Goal: Task Accomplishment & Management: Manage account settings

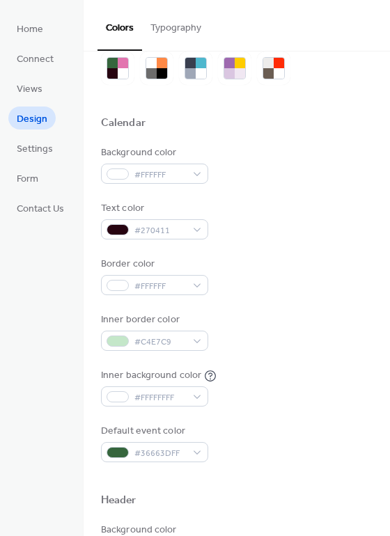
scroll to position [39, 0]
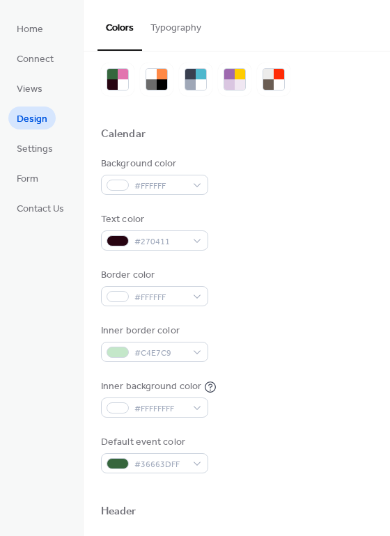
click at [176, 29] on button "Typography" at bounding box center [176, 24] width 68 height 49
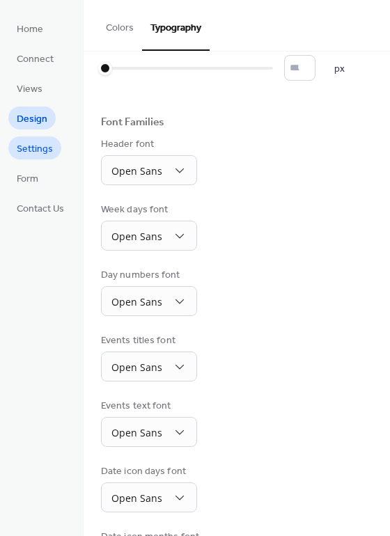
click at [31, 150] on span "Settings" at bounding box center [35, 149] width 36 height 15
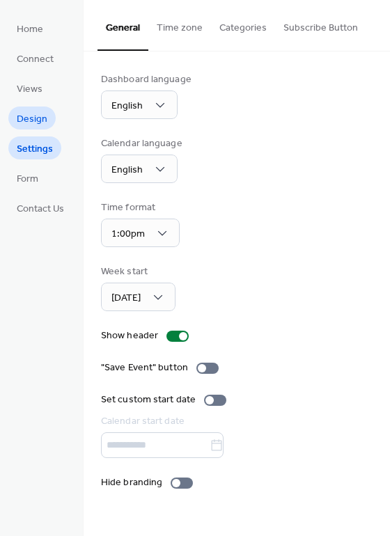
click at [43, 121] on span "Design" at bounding box center [32, 119] width 31 height 15
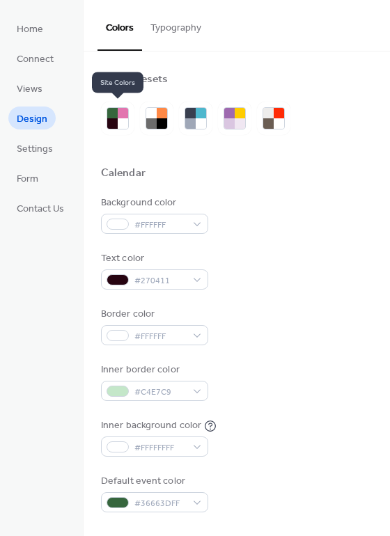
click at [158, 32] on button "Typography" at bounding box center [176, 24] width 68 height 49
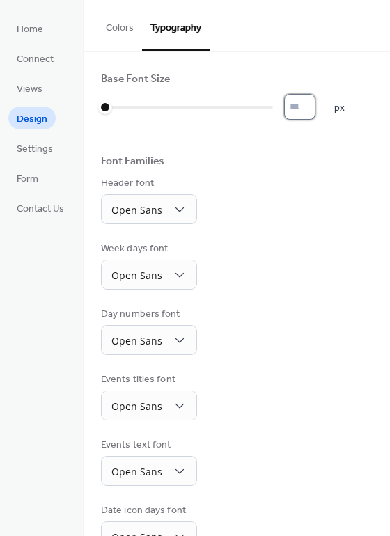
click at [313, 100] on input "*" at bounding box center [299, 107] width 31 height 26
type input "**"
click at [313, 100] on input "**" at bounding box center [299, 107] width 31 height 26
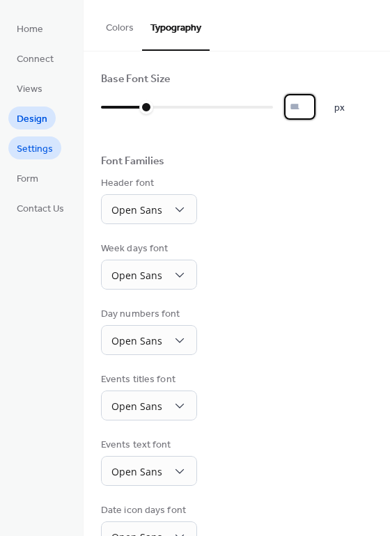
click at [31, 142] on span "Settings" at bounding box center [35, 149] width 36 height 15
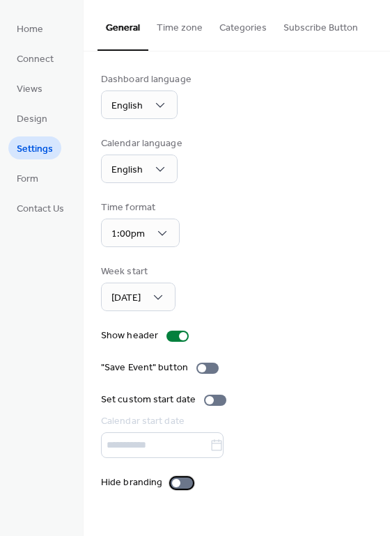
click at [178, 488] on div at bounding box center [182, 483] width 22 height 11
click at [178, 484] on div at bounding box center [176, 483] width 8 height 8
click at [182, 484] on div at bounding box center [182, 483] width 22 height 11
click at [25, 172] on span "Form" at bounding box center [28, 179] width 22 height 15
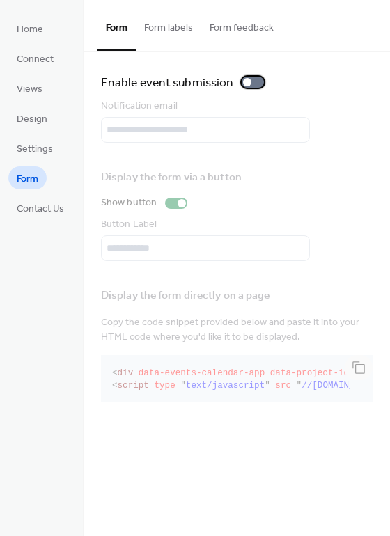
click at [252, 79] on div at bounding box center [253, 82] width 22 height 11
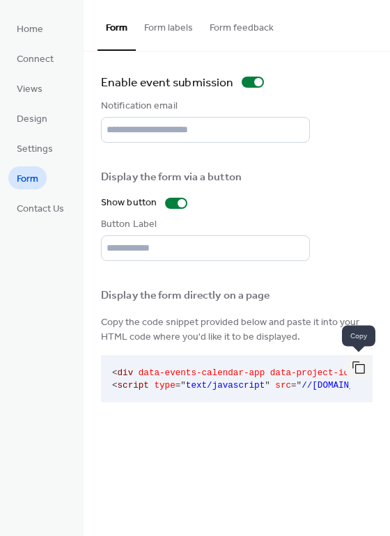
click at [355, 366] on button "button" at bounding box center [359, 367] width 28 height 25
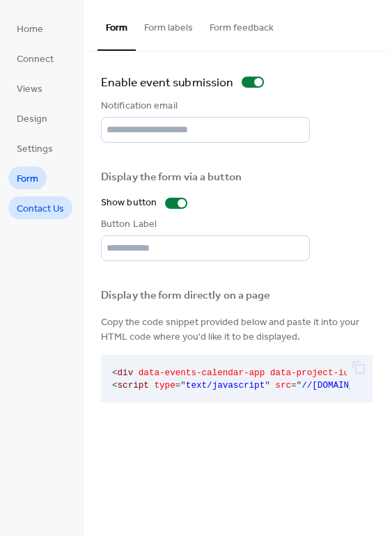
click at [61, 207] on span "Contact Us" at bounding box center [40, 209] width 47 height 15
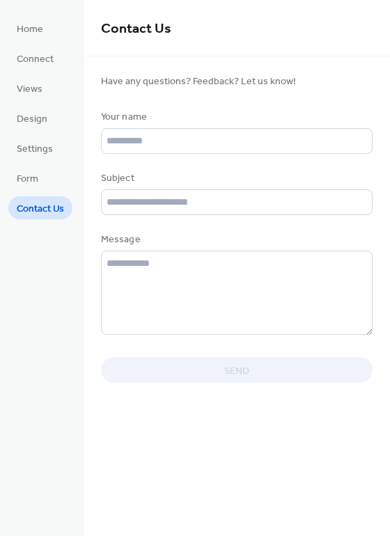
click at [51, 171] on ul "Home Connect Views Design Settings Form Contact Us" at bounding box center [40, 118] width 64 height 203
click at [50, 147] on span "Settings" at bounding box center [35, 149] width 36 height 15
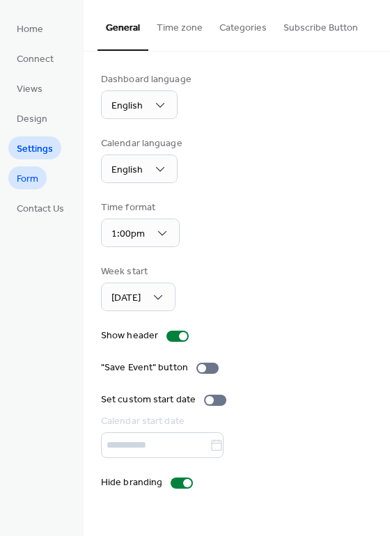
click at [11, 173] on link "Form" at bounding box center [27, 178] width 38 height 23
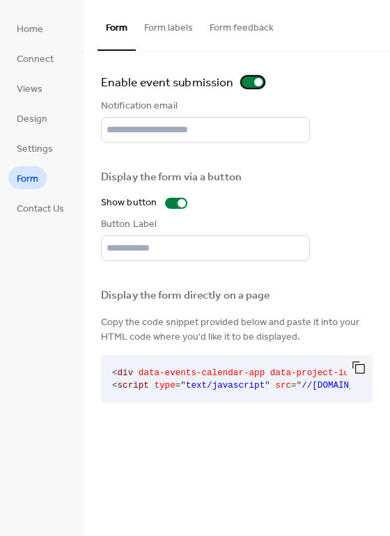
click at [256, 85] on div at bounding box center [258, 82] width 8 height 8
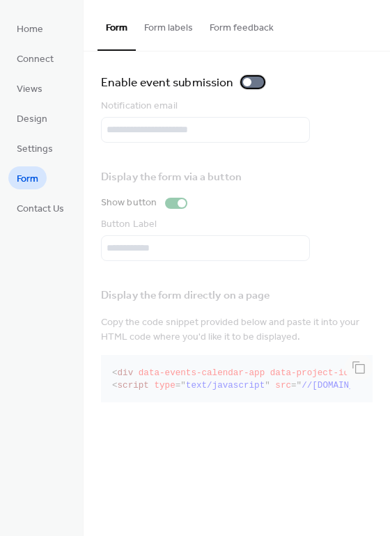
click at [256, 77] on div at bounding box center [253, 82] width 22 height 11
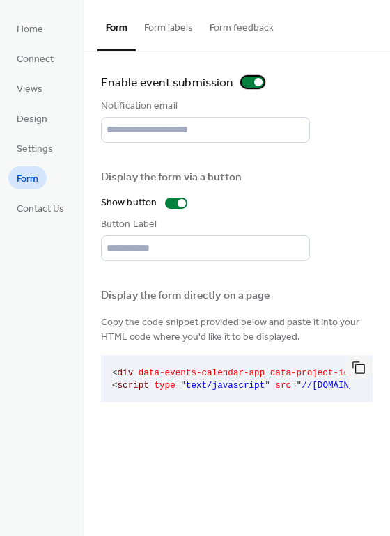
click at [256, 77] on div at bounding box center [253, 82] width 22 height 11
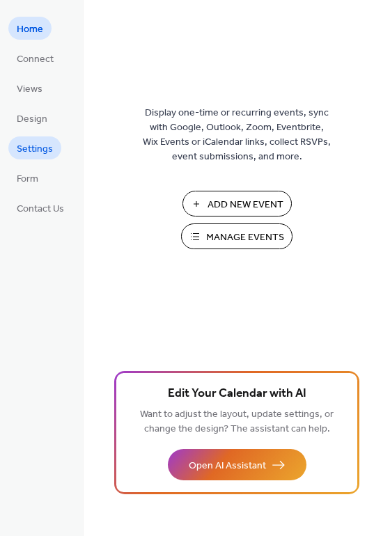
click at [34, 148] on span "Settings" at bounding box center [35, 149] width 36 height 15
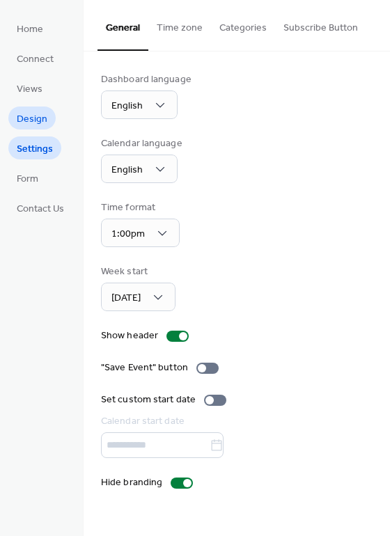
click at [25, 123] on span "Design" at bounding box center [32, 119] width 31 height 15
